Goal: Find specific page/section: Locate a particular part of the current website

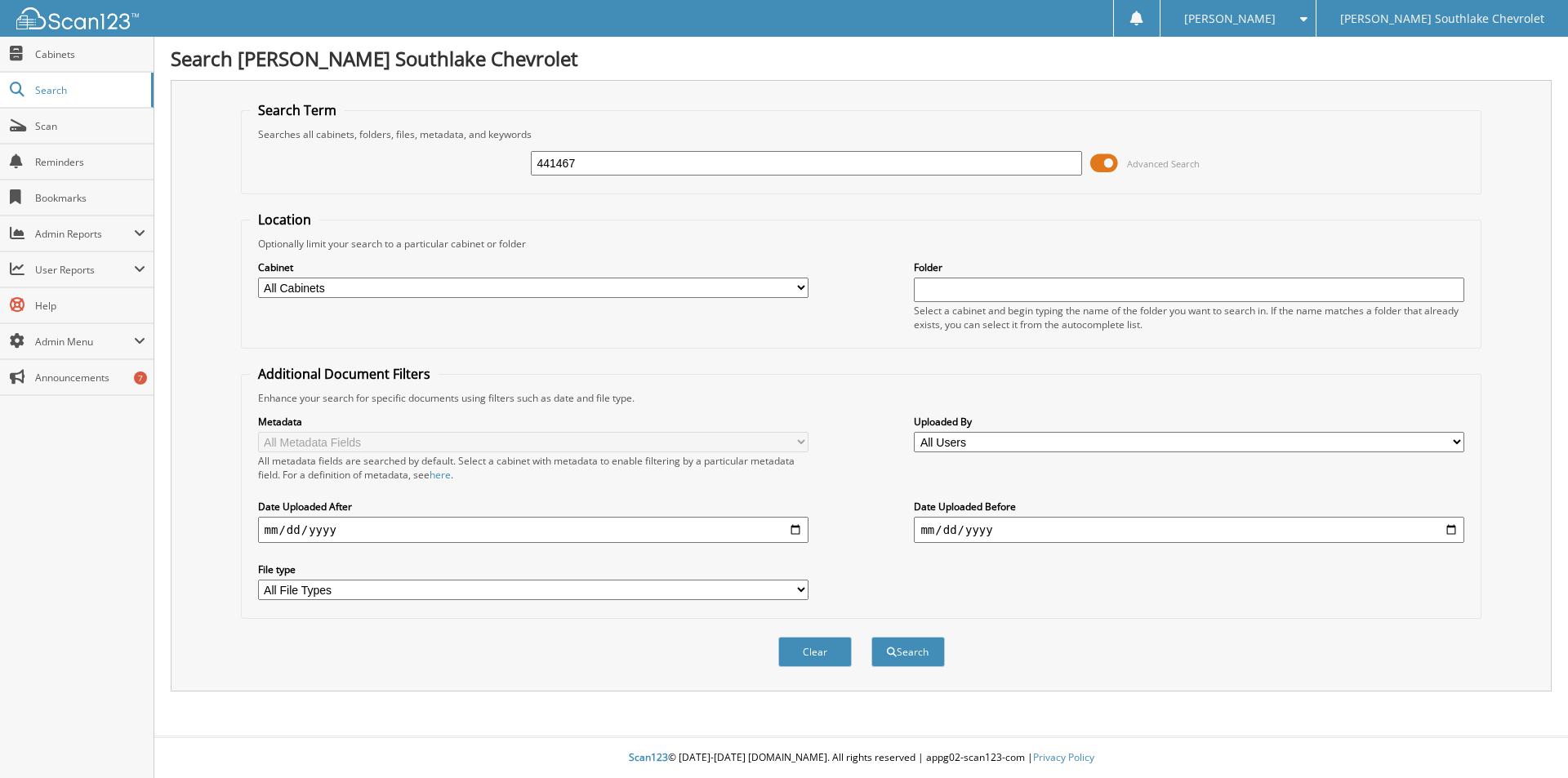
type input "441467"
click at [871, 637] on button "Search" at bounding box center [907, 652] width 74 height 30
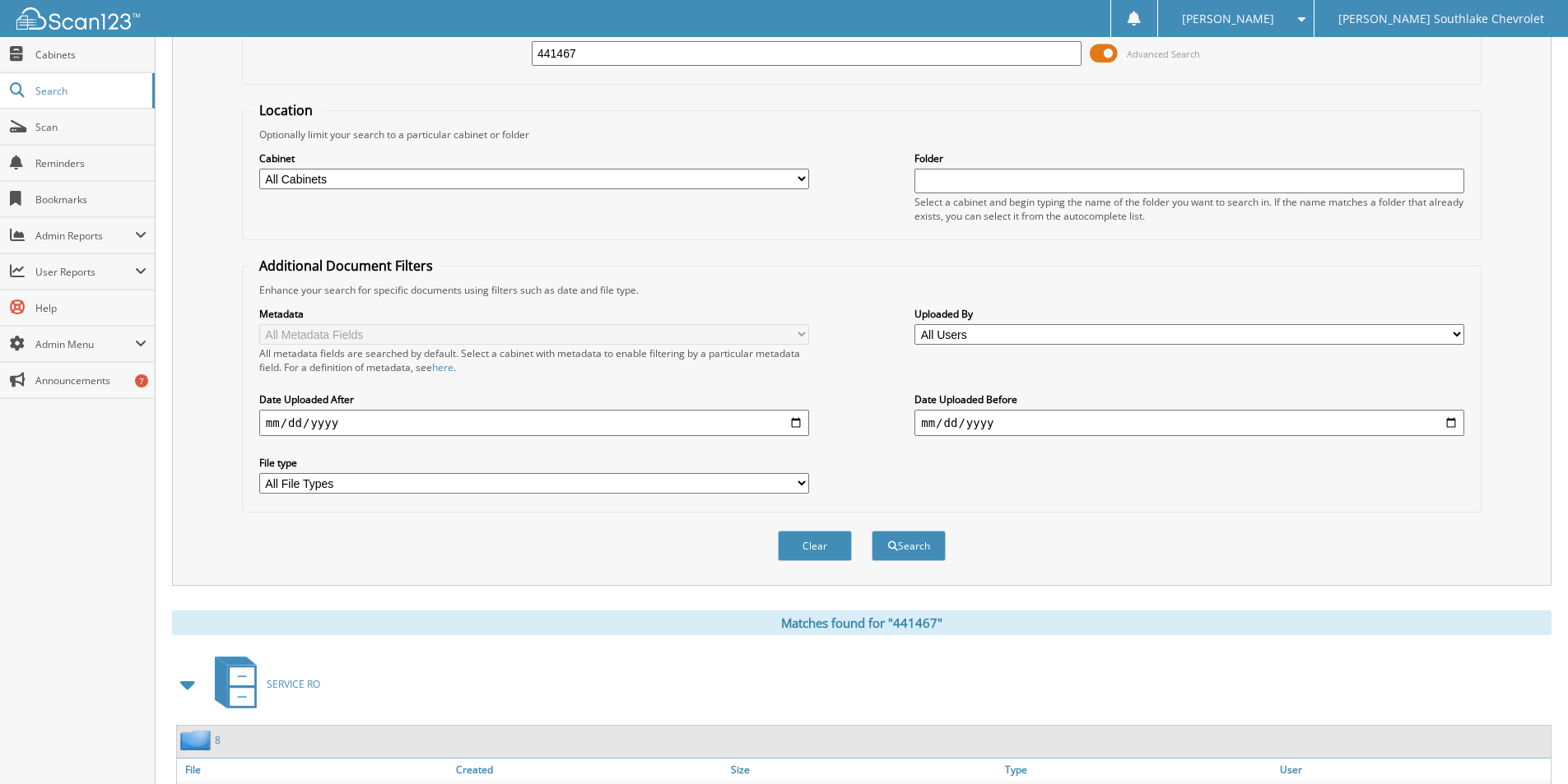
scroll to position [486, 0]
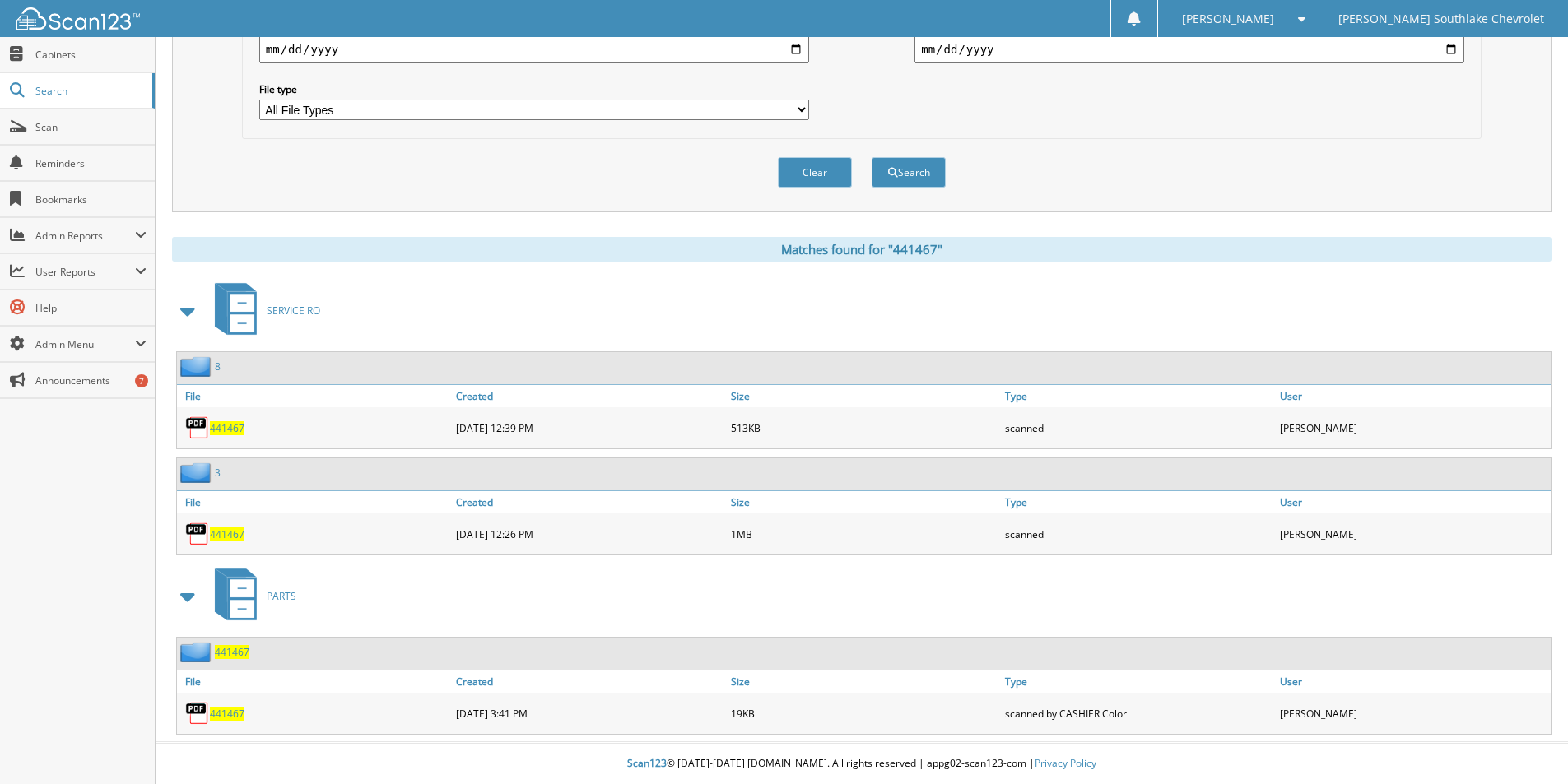
click at [233, 429] on span "441467" at bounding box center [227, 428] width 35 height 14
click at [229, 533] on span "441467" at bounding box center [227, 534] width 35 height 14
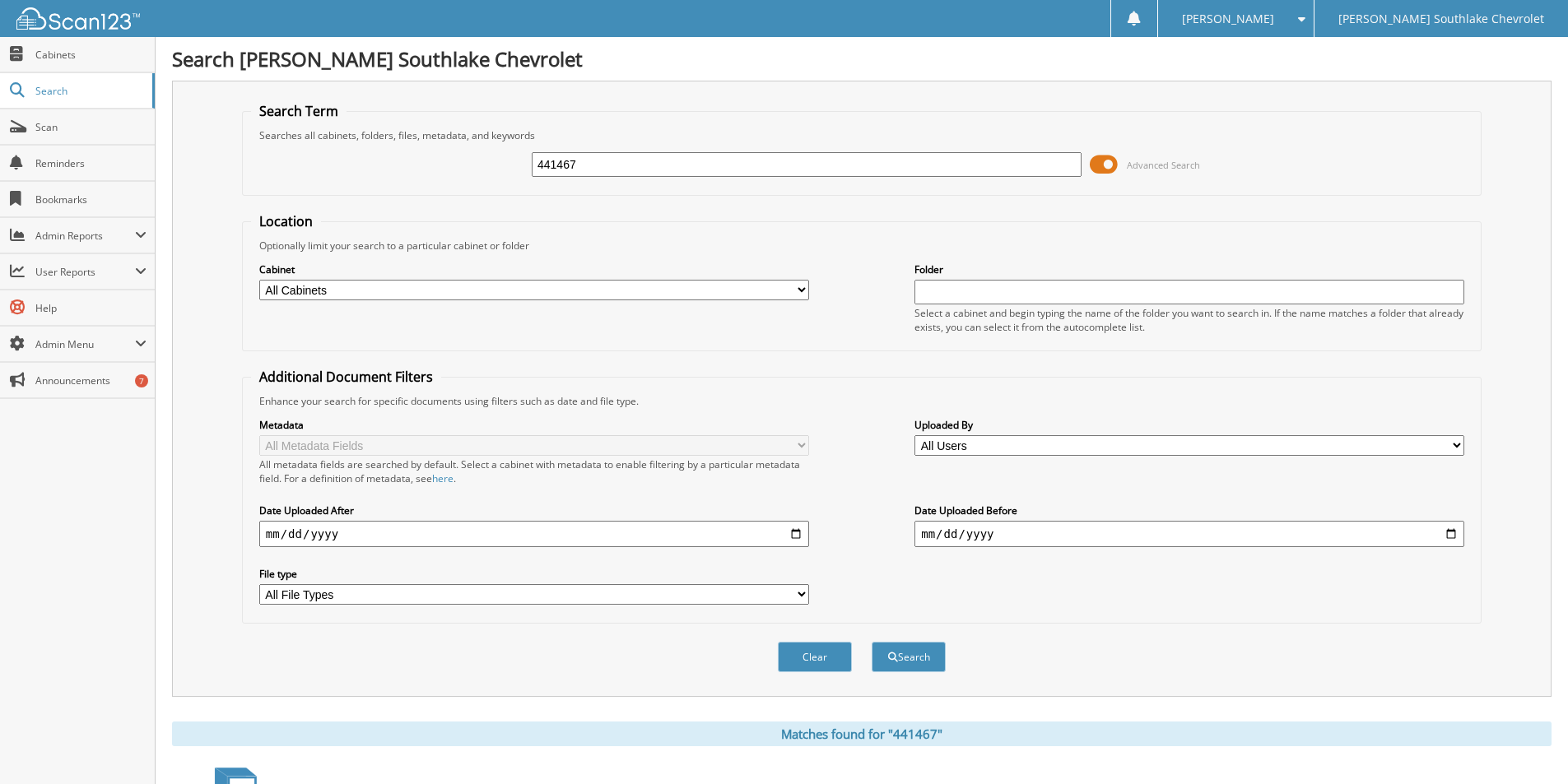
drag, startPoint x: 587, startPoint y: 170, endPoint x: 476, endPoint y: 167, distance: 111.0
click at [466, 167] on div "441467 Advanced Search" at bounding box center [861, 164] width 1222 height 44
type input "443692"
click at [872, 642] on button "Search" at bounding box center [909, 657] width 74 height 31
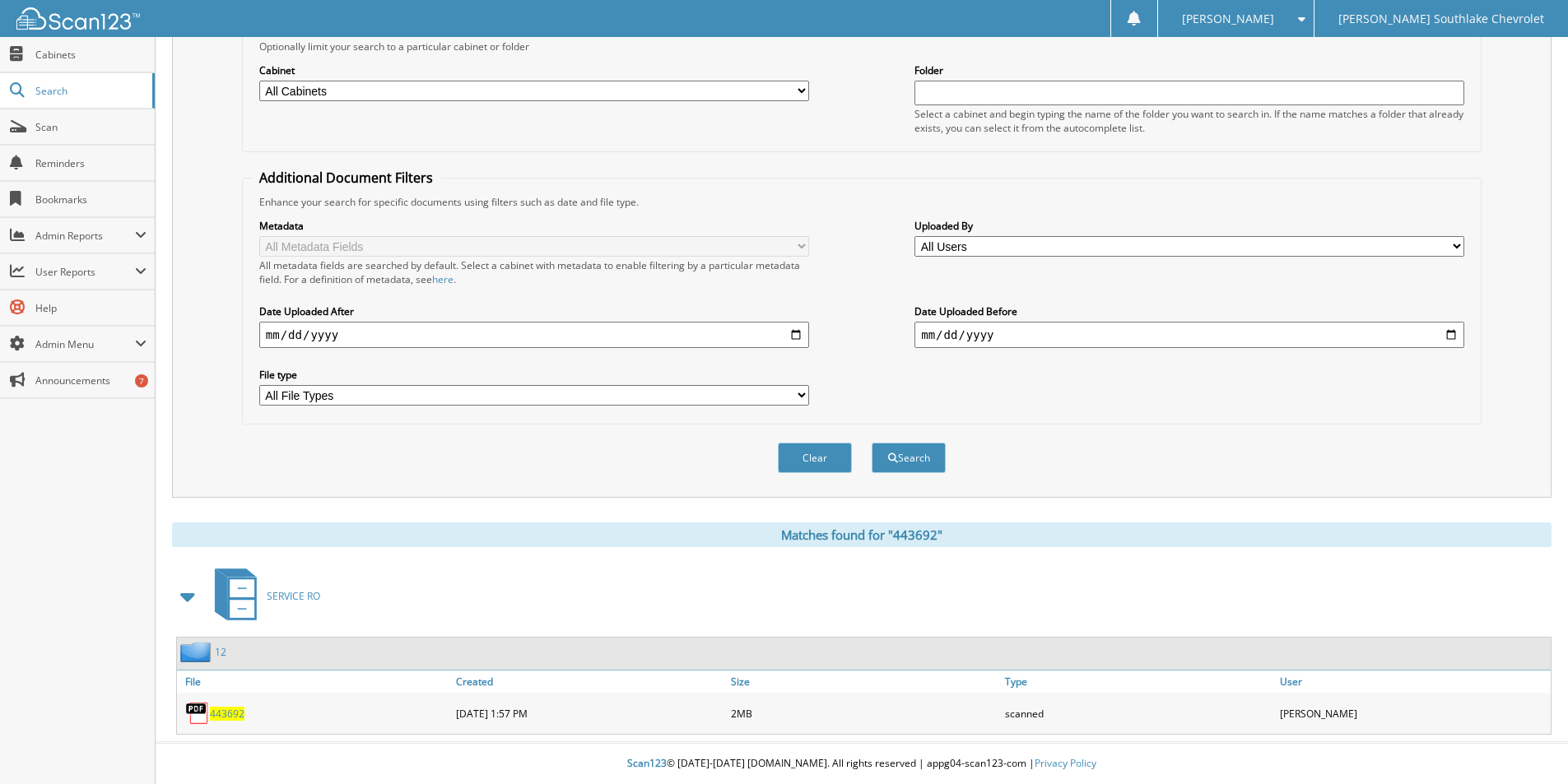
click at [227, 711] on span "443692" at bounding box center [227, 713] width 35 height 14
